Goal: Task Accomplishment & Management: Use online tool/utility

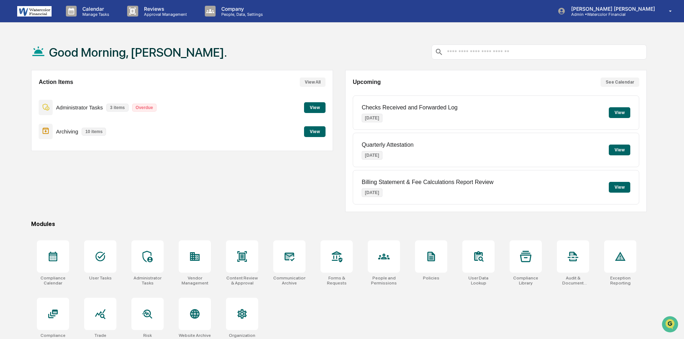
click at [315, 107] on button "View" at bounding box center [314, 107] width 21 height 11
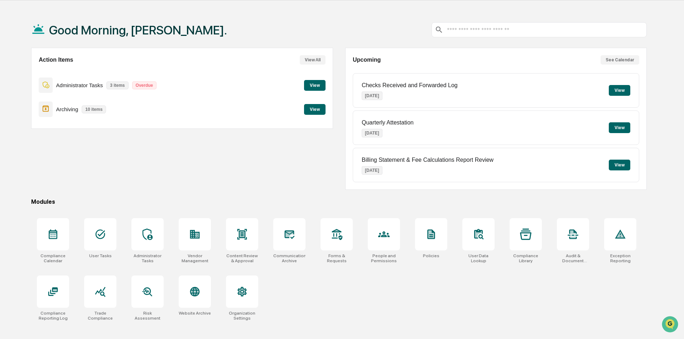
scroll to position [34, 0]
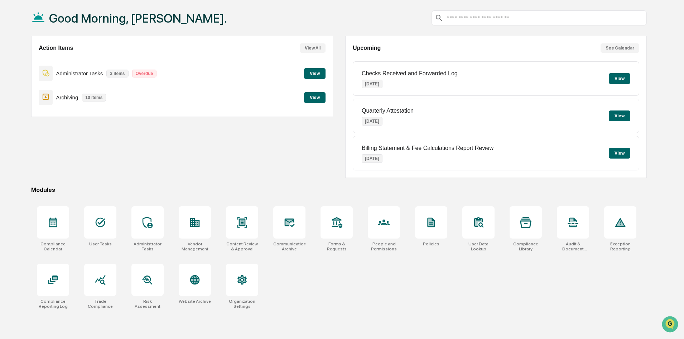
click at [314, 97] on button "View" at bounding box center [314, 97] width 21 height 11
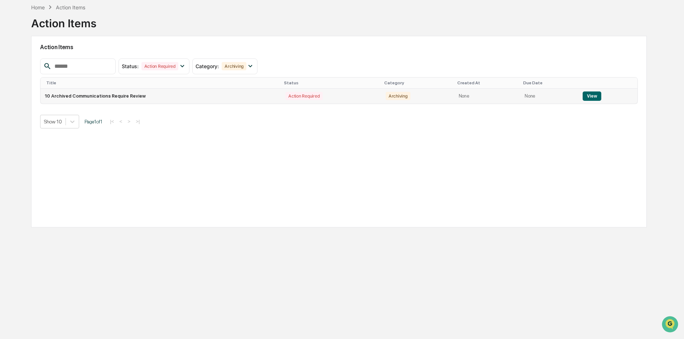
click at [588, 95] on button "View" at bounding box center [592, 95] width 18 height 9
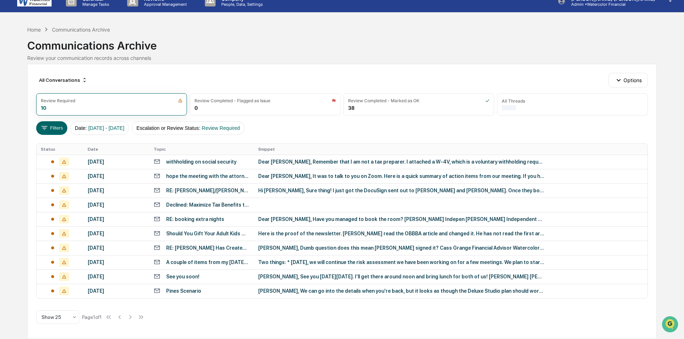
scroll to position [10, 0]
click at [295, 289] on div "[PERSON_NAME], We can go into the details when you’re back, but it looks as tho…" at bounding box center [401, 291] width 287 height 6
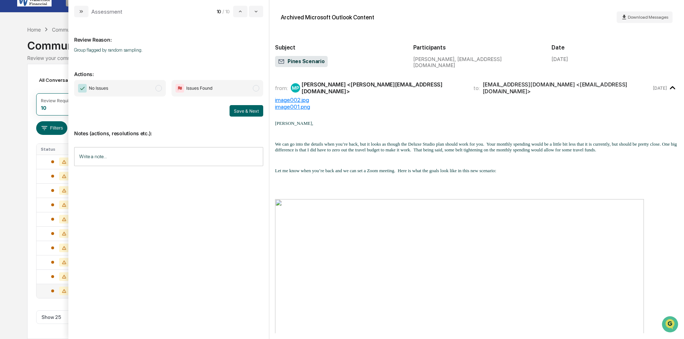
click at [160, 87] on span "modal" at bounding box center [158, 88] width 6 height 6
click at [245, 109] on button "Save & Next" at bounding box center [247, 110] width 34 height 11
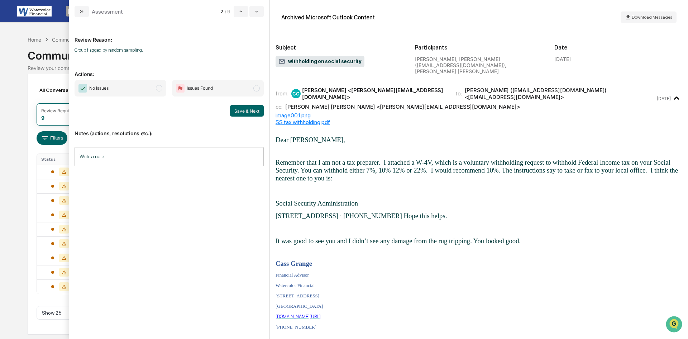
click at [159, 87] on span "modal" at bounding box center [159, 88] width 6 height 6
click at [244, 109] on button "Save & Next" at bounding box center [247, 110] width 34 height 11
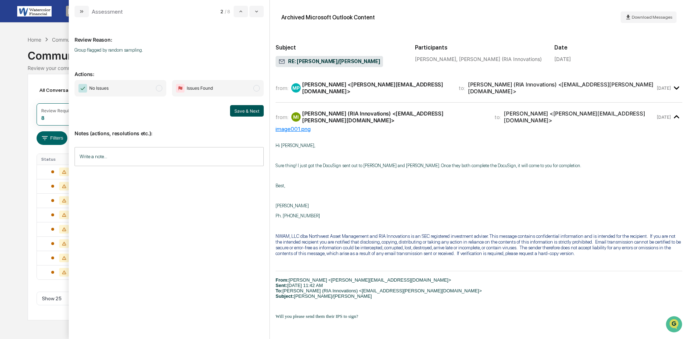
click at [247, 111] on button "Save & Next" at bounding box center [247, 110] width 34 height 11
click at [159, 86] on span "modal" at bounding box center [159, 88] width 6 height 6
click at [250, 113] on button "Save & Next" at bounding box center [247, 110] width 34 height 11
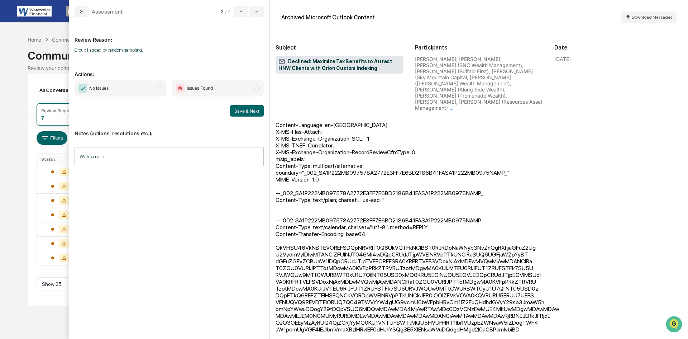
scroll to position [870, 0]
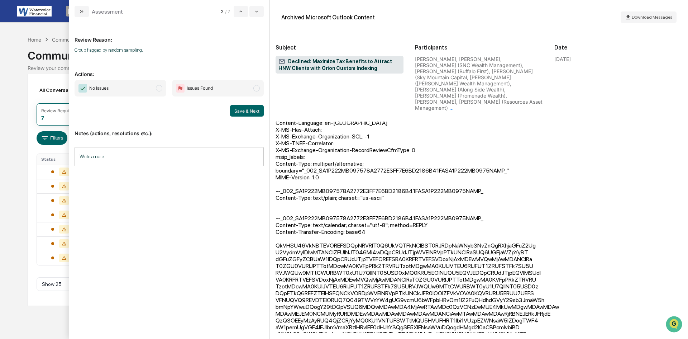
click at [161, 87] on span "modal" at bounding box center [159, 88] width 6 height 6
click at [246, 110] on button "Save & Next" at bounding box center [247, 110] width 34 height 11
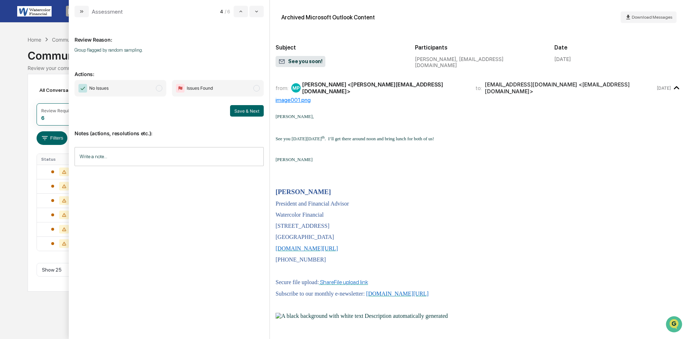
click at [160, 87] on span "modal" at bounding box center [159, 88] width 6 height 6
click at [243, 110] on button "Save & Next" at bounding box center [247, 110] width 34 height 11
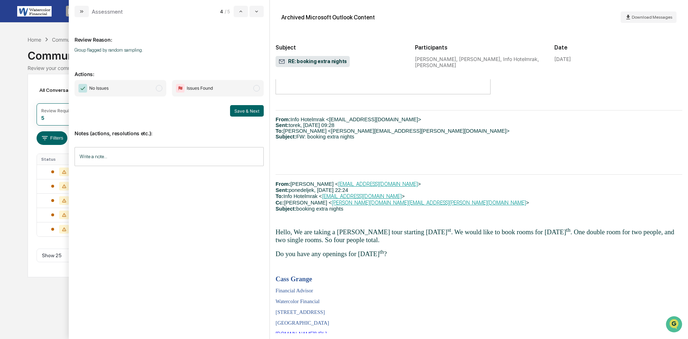
scroll to position [287, 0]
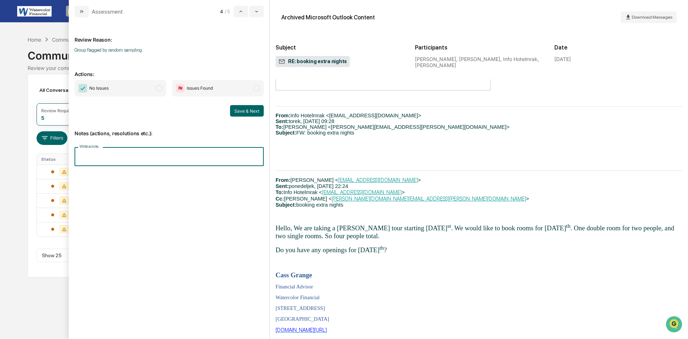
click at [147, 157] on input "Write a note..." at bounding box center [169, 156] width 189 height 19
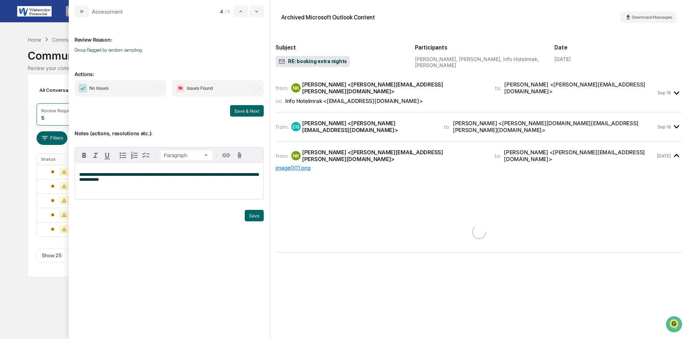
scroll to position [0, 0]
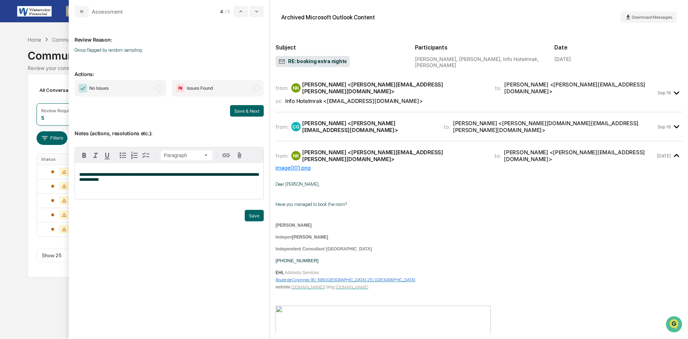
click at [158, 88] on span "modal" at bounding box center [159, 88] width 6 height 6
click at [254, 216] on button "Save" at bounding box center [254, 215] width 19 height 11
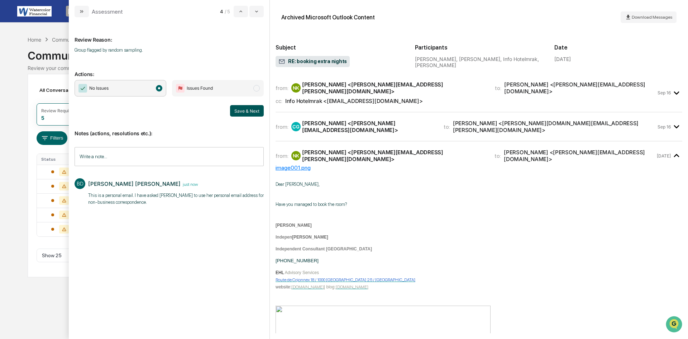
click at [246, 110] on button "Save & Next" at bounding box center [247, 110] width 34 height 11
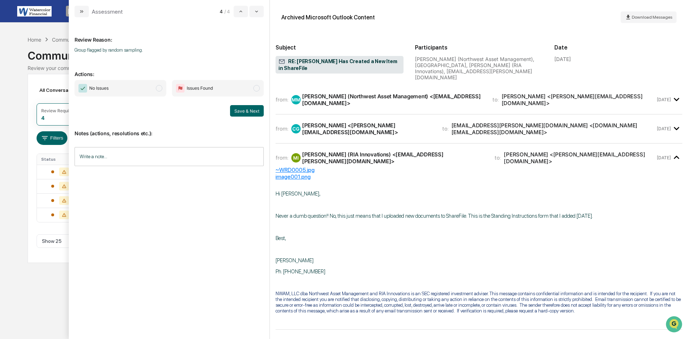
click at [158, 89] on span "modal" at bounding box center [159, 88] width 6 height 6
click at [252, 110] on button "Save & Next" at bounding box center [247, 110] width 34 height 11
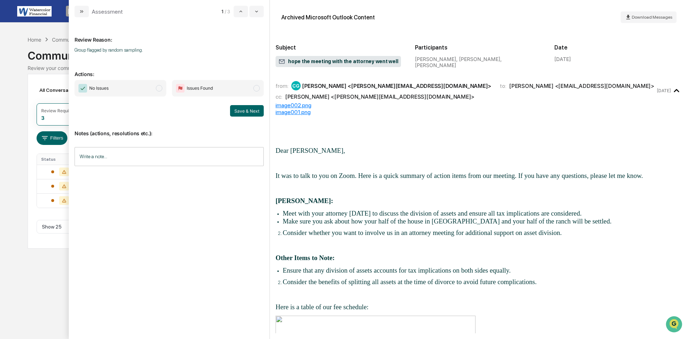
click at [159, 88] on span "modal" at bounding box center [159, 88] width 6 height 6
click at [250, 110] on button "Save & Next" at bounding box center [247, 110] width 34 height 11
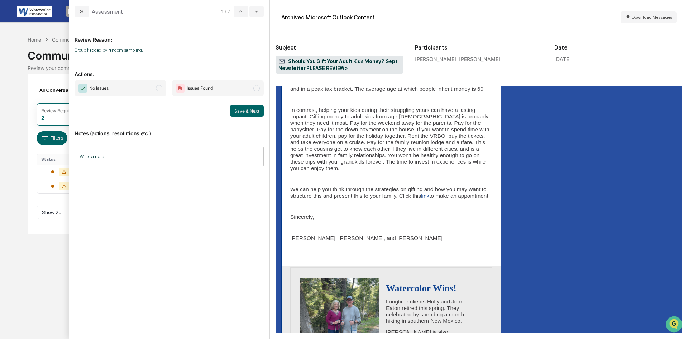
scroll to position [1254, 0]
click at [159, 88] on span "modal" at bounding box center [159, 88] width 6 height 6
click at [243, 109] on button "Save & Next" at bounding box center [247, 110] width 34 height 11
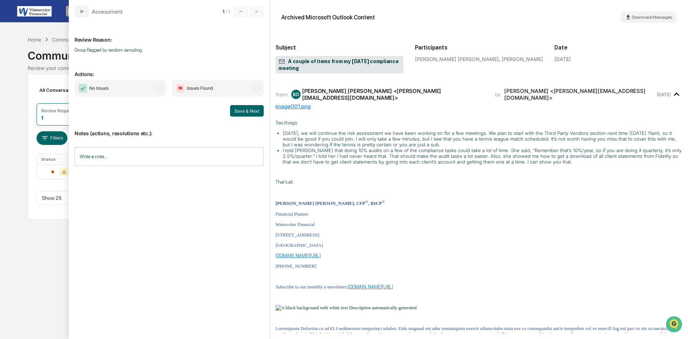
click at [158, 89] on span "modal" at bounding box center [159, 88] width 6 height 6
click at [245, 110] on button "Save & Next" at bounding box center [247, 110] width 34 height 11
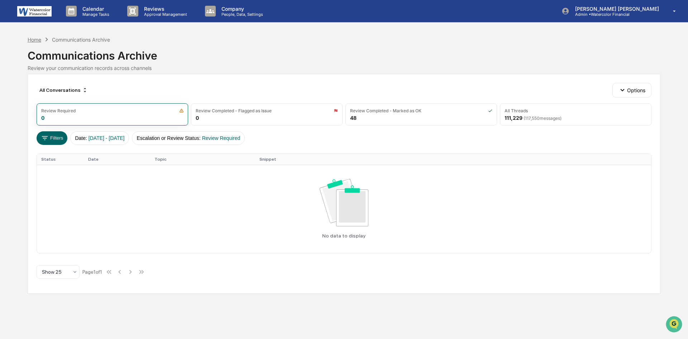
click at [37, 39] on div "Home" at bounding box center [35, 40] width 14 height 6
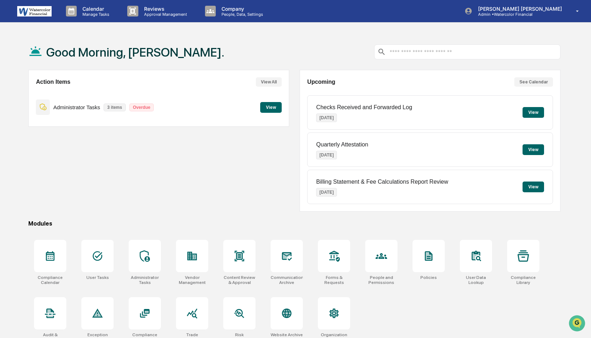
click at [270, 107] on button "View" at bounding box center [270, 107] width 21 height 11
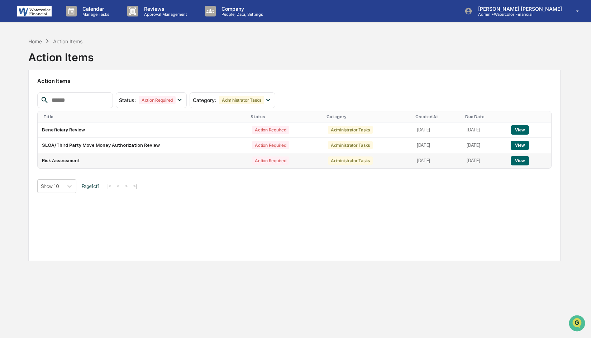
click at [523, 162] on button "View" at bounding box center [520, 160] width 18 height 9
